Goal: Transaction & Acquisition: Download file/media

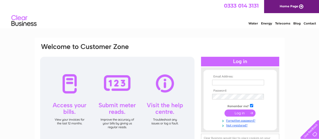
type input "finance@rpharms.com"
click at [243, 111] on input "submit" at bounding box center [240, 113] width 31 height 7
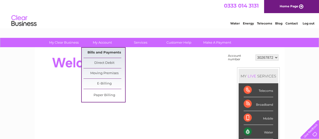
click at [95, 51] on link "Bills and Payments" at bounding box center [105, 53] width 42 height 10
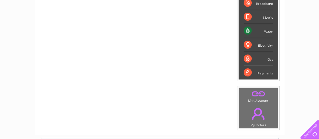
scroll to position [81, 0]
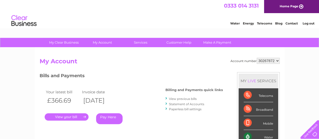
scroll to position [25, 0]
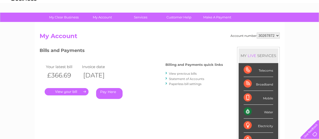
click at [65, 90] on link "." at bounding box center [67, 91] width 44 height 7
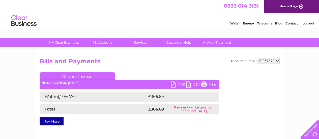
click at [176, 84] on link "PDF" at bounding box center [178, 85] width 15 height 7
